Goal: Information Seeking & Learning: Find specific fact

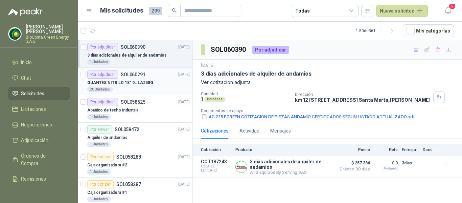
click at [144, 80] on p "GUANTES NITRILO 18" 9L LA258G" at bounding box center [120, 83] width 66 height 6
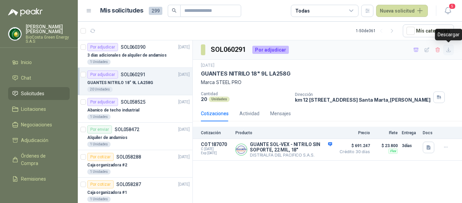
click at [447, 47] on icon "button" at bounding box center [449, 50] width 6 height 6
click at [137, 62] on div "1 Unidades" at bounding box center [138, 61] width 103 height 5
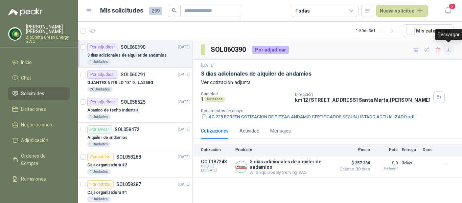
click at [451, 51] on icon "button" at bounding box center [449, 50] width 6 height 6
click at [317, 169] on button "Detalles" at bounding box center [317, 166] width 32 height 9
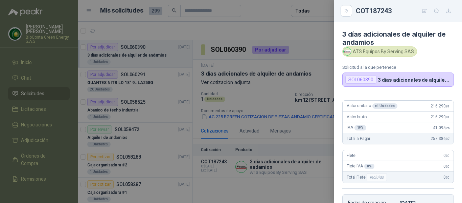
click at [435, 107] on span "216.290 ,81" at bounding box center [440, 106] width 19 height 5
copy span "216.290 ,81"
click at [274, 75] on div at bounding box center [231, 101] width 462 height 203
